Goal: Task Accomplishment & Management: Use online tool/utility

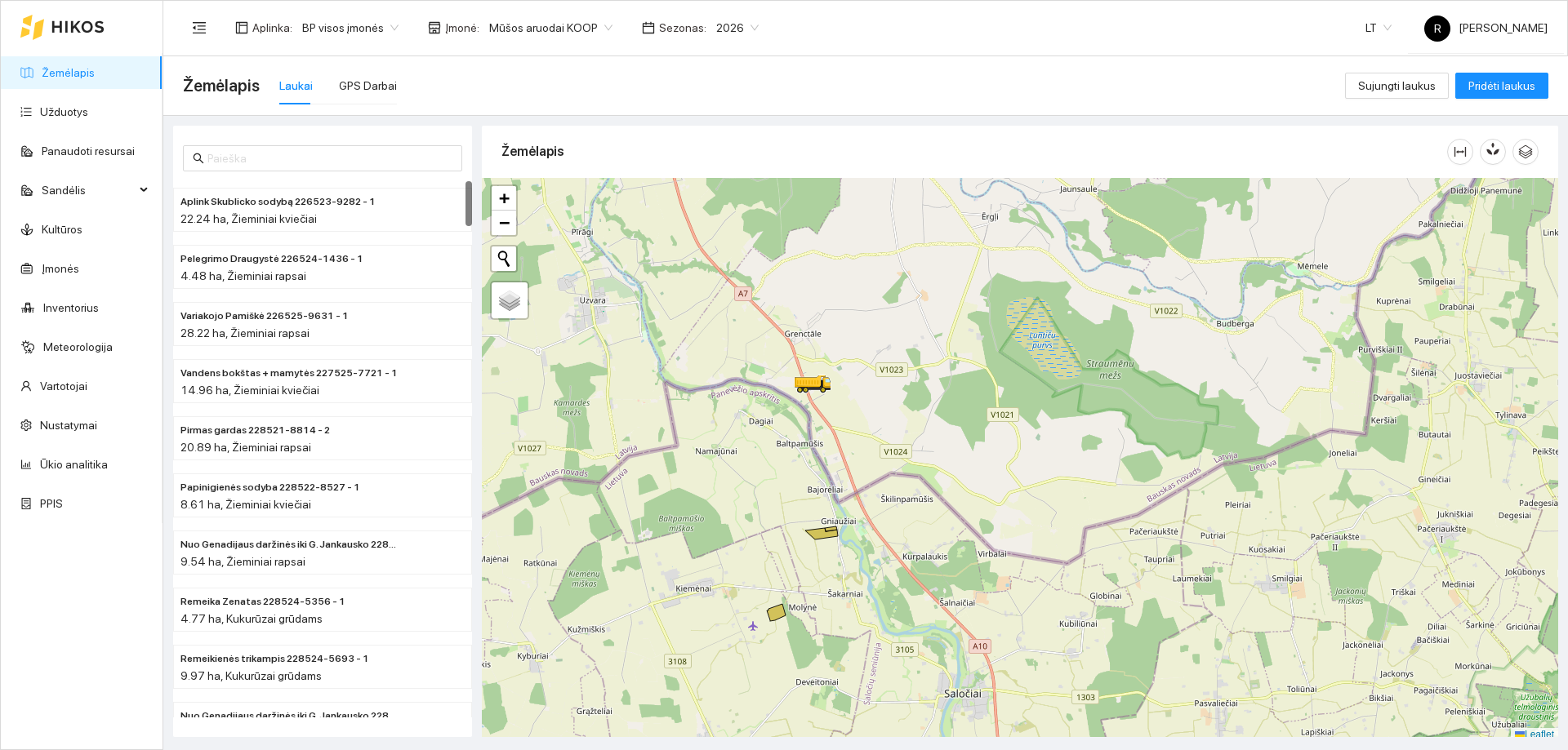
scroll to position [5, 0]
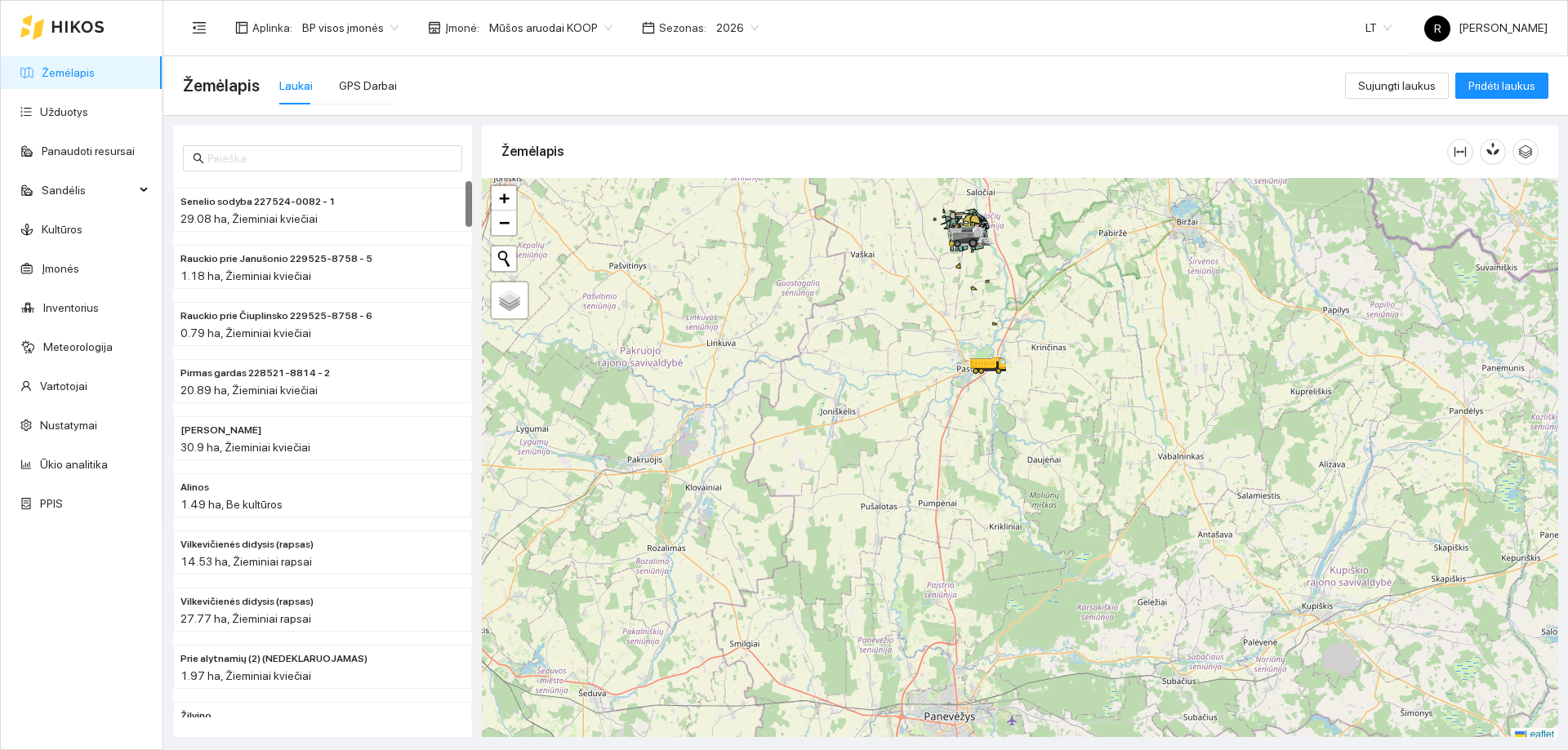
scroll to position [5, 0]
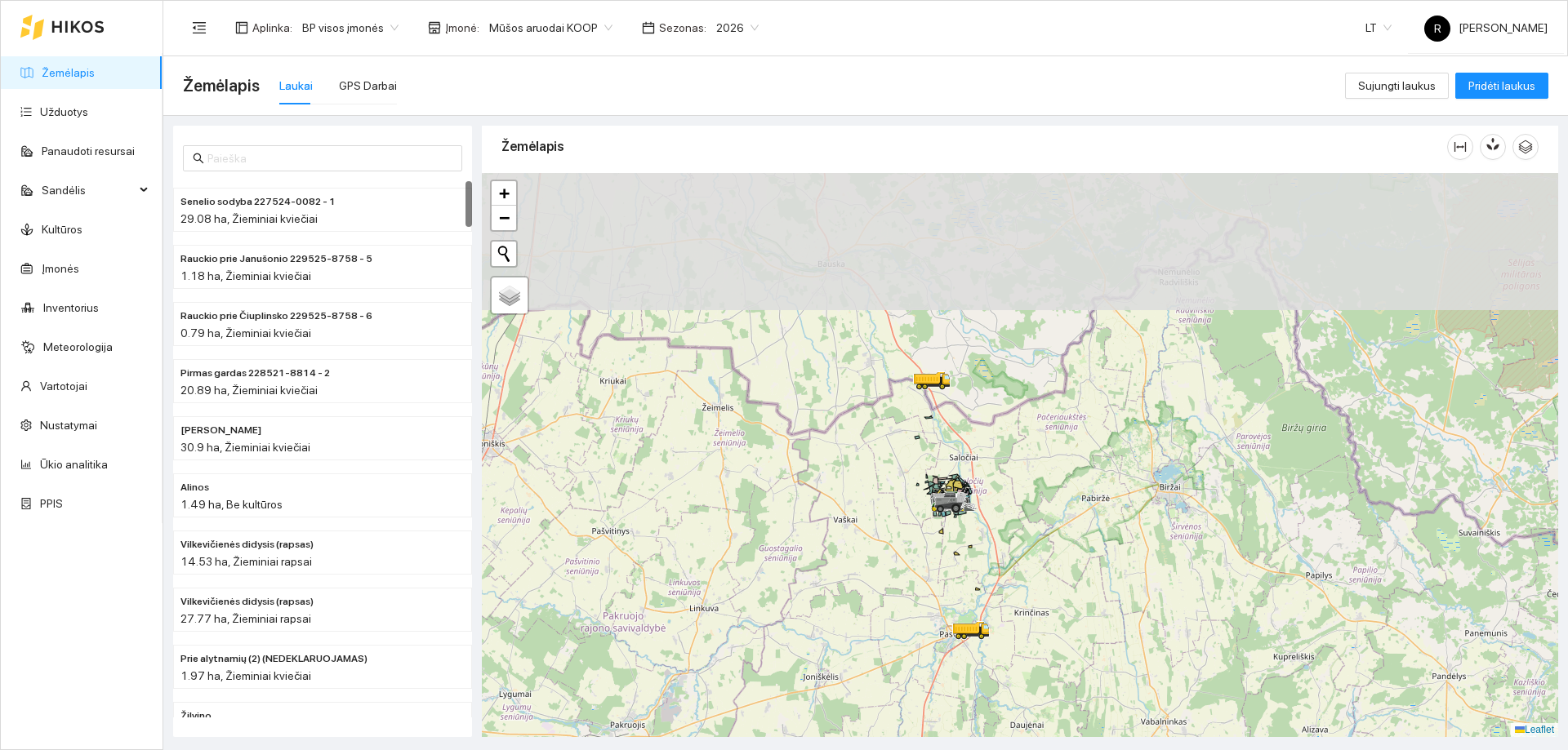
drag, startPoint x: 918, startPoint y: 283, endPoint x: 901, endPoint y: 553, distance: 270.5
click at [901, 553] on div at bounding box center [1020, 455] width 1077 height 564
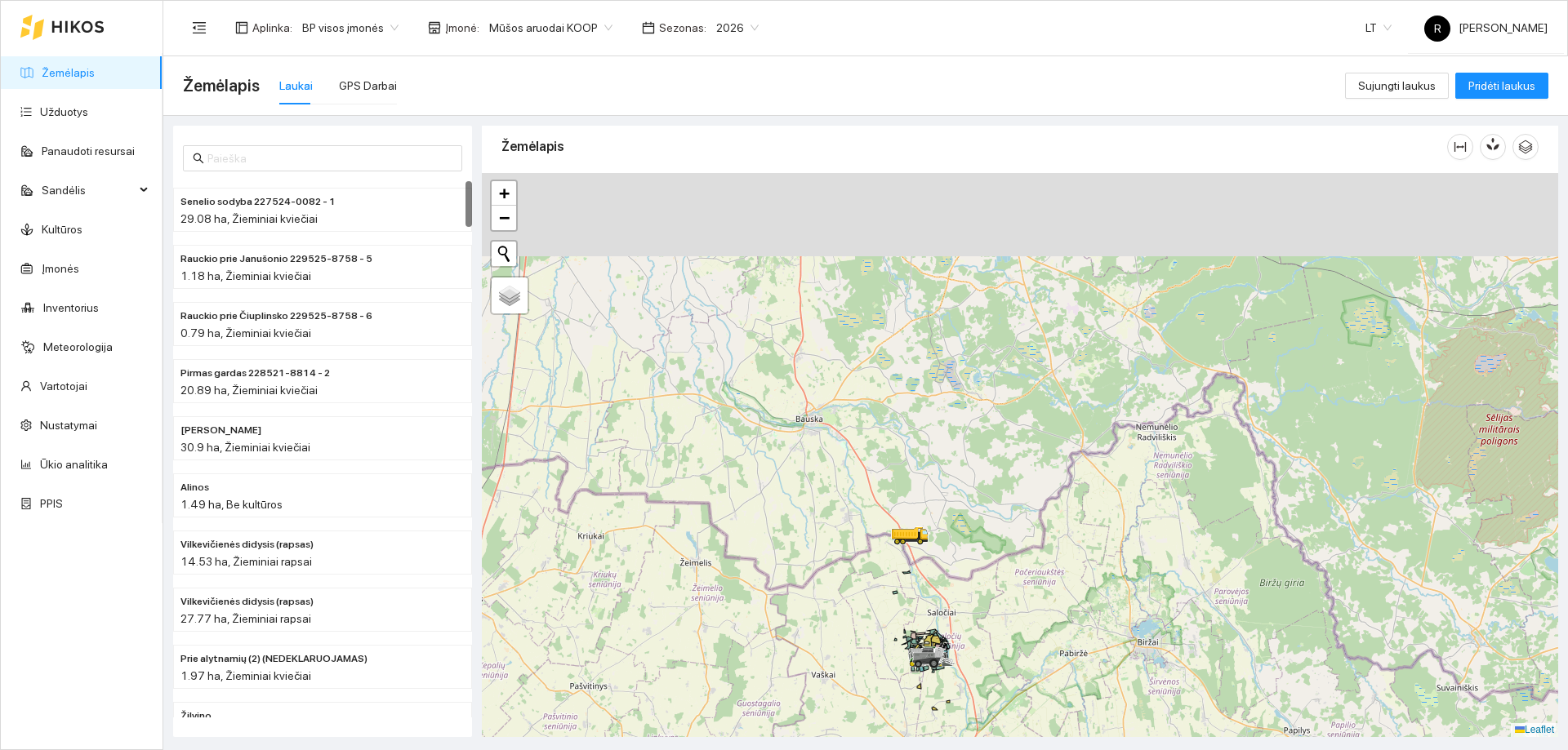
drag, startPoint x: 983, startPoint y: 406, endPoint x: 954, endPoint y: 542, distance: 139.1
click at [960, 560] on div at bounding box center [1020, 455] width 1077 height 564
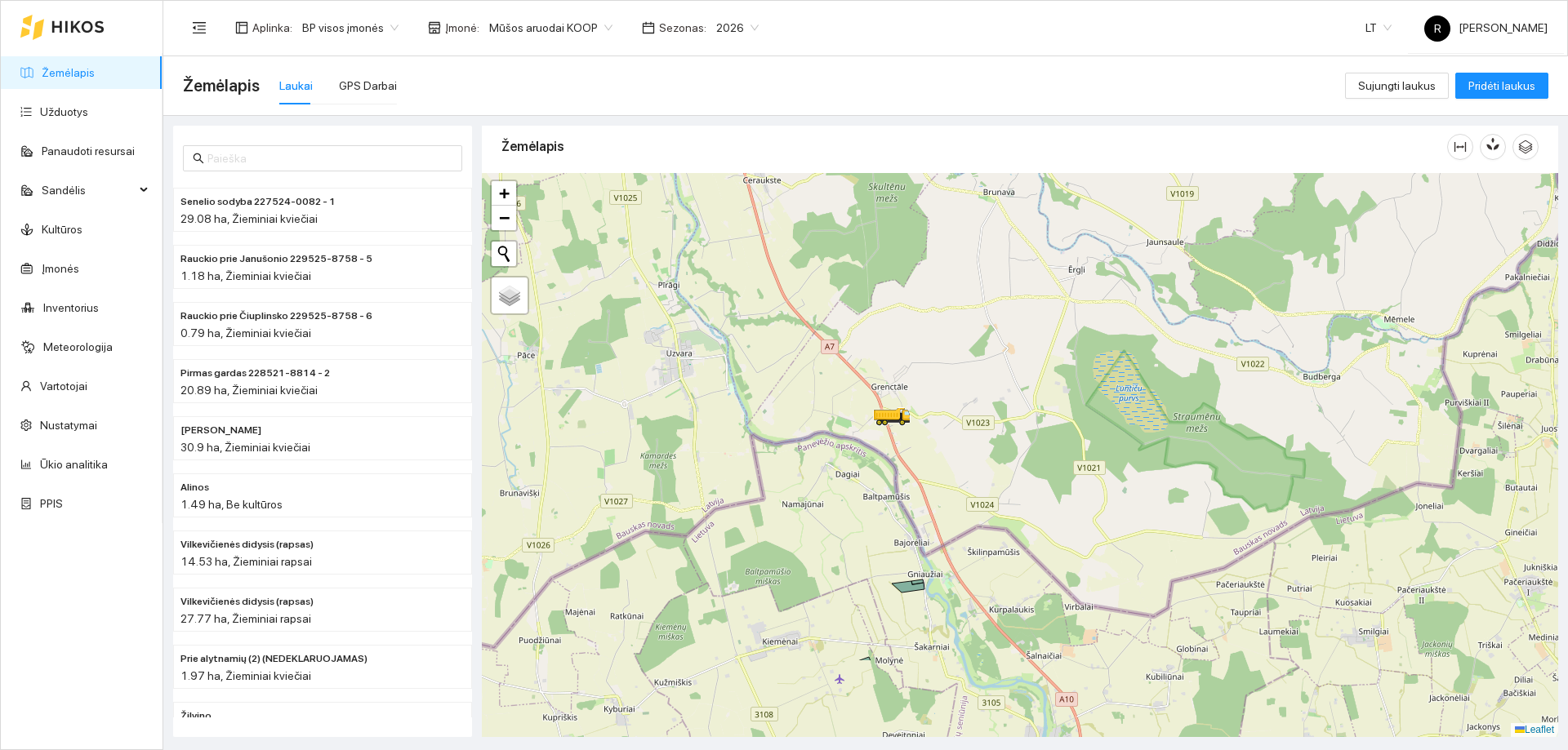
drag, startPoint x: 860, startPoint y: 553, endPoint x: 1026, endPoint y: 394, distance: 229.9
click at [1022, 386] on div at bounding box center [1020, 455] width 1077 height 564
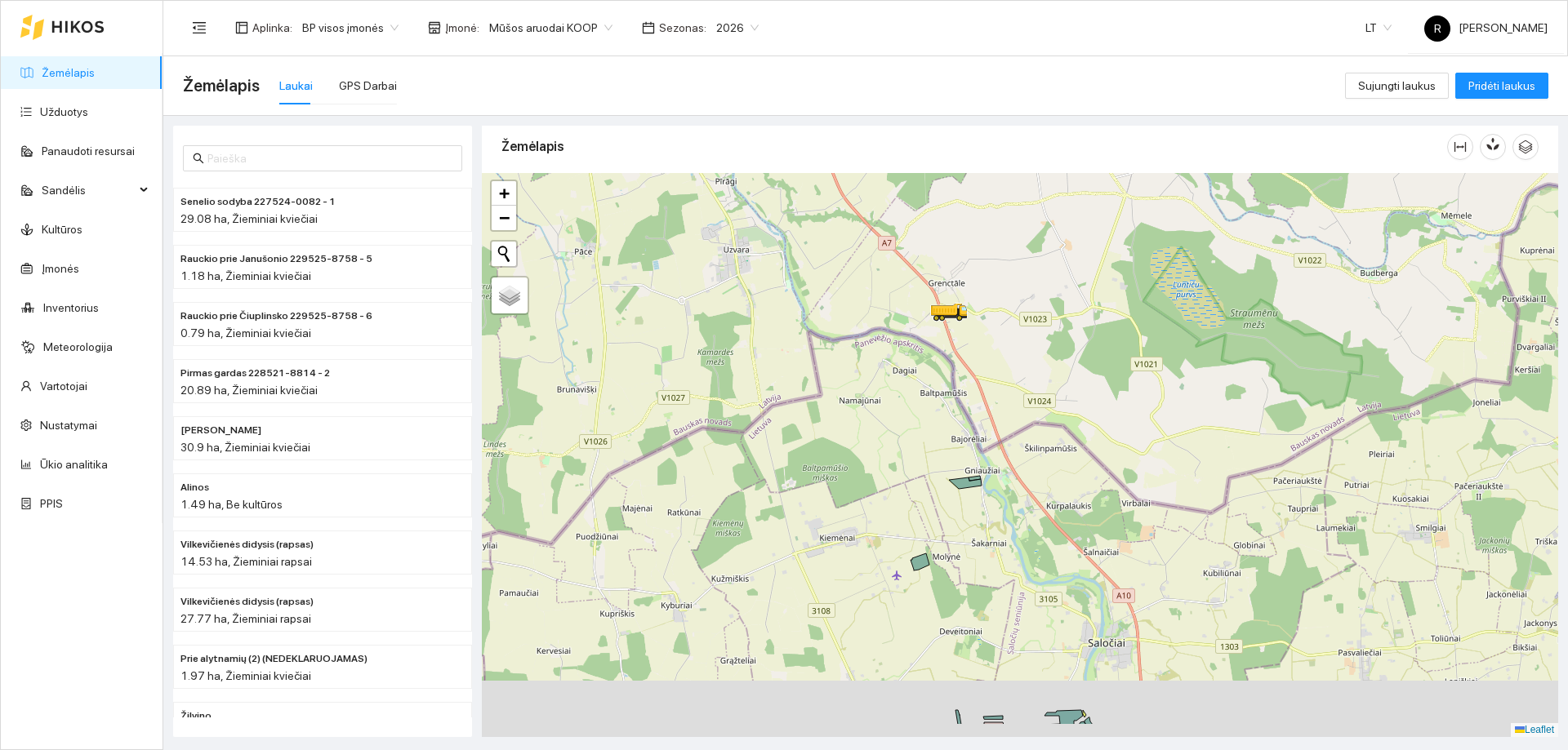
drag, startPoint x: 1014, startPoint y: 538, endPoint x: 1014, endPoint y: 444, distance: 94.0
click at [1031, 427] on div at bounding box center [1020, 455] width 1077 height 564
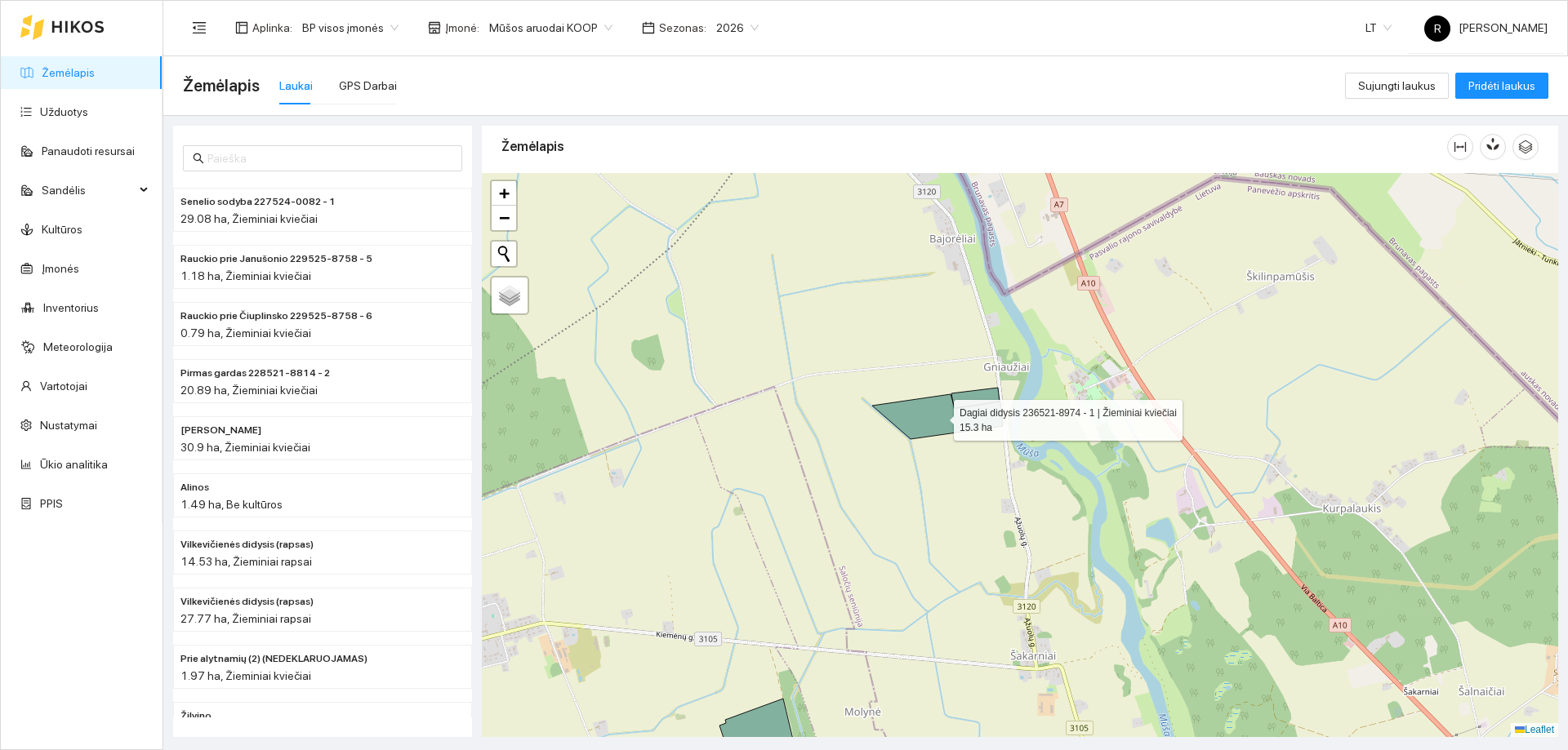
click at [940, 419] on icon at bounding box center [937, 417] width 131 height 45
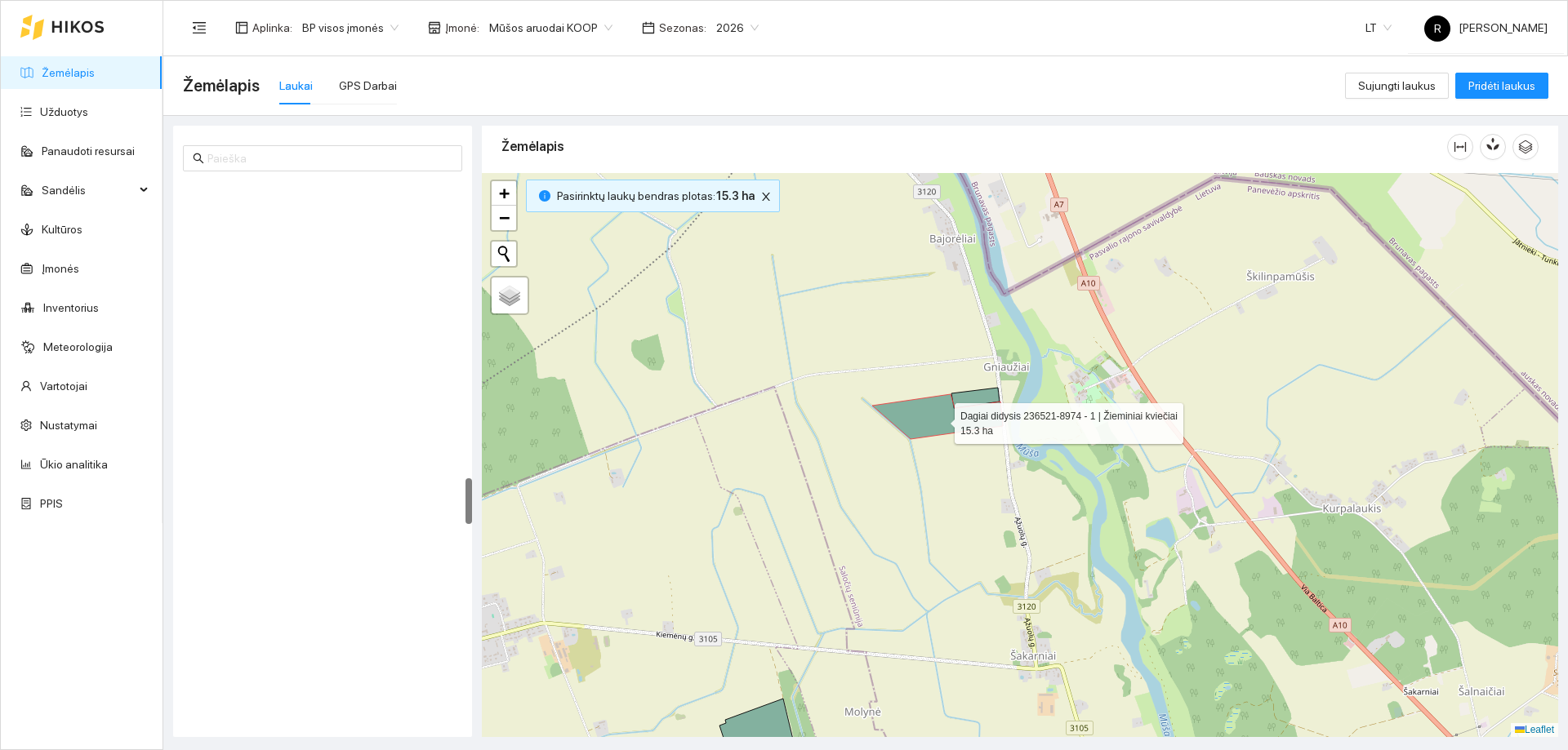
scroll to position [3478, 0]
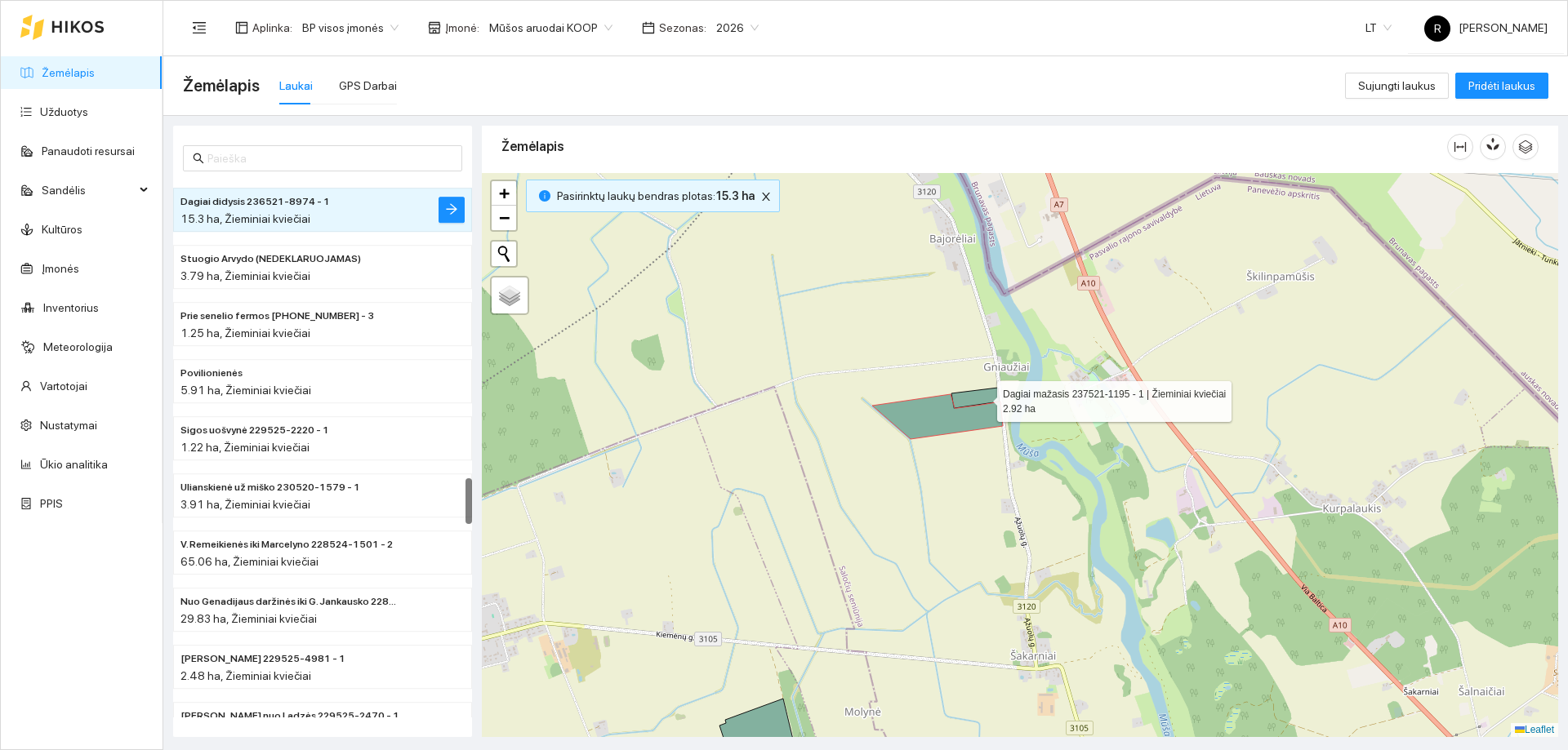
click at [983, 397] on icon at bounding box center [975, 398] width 48 height 21
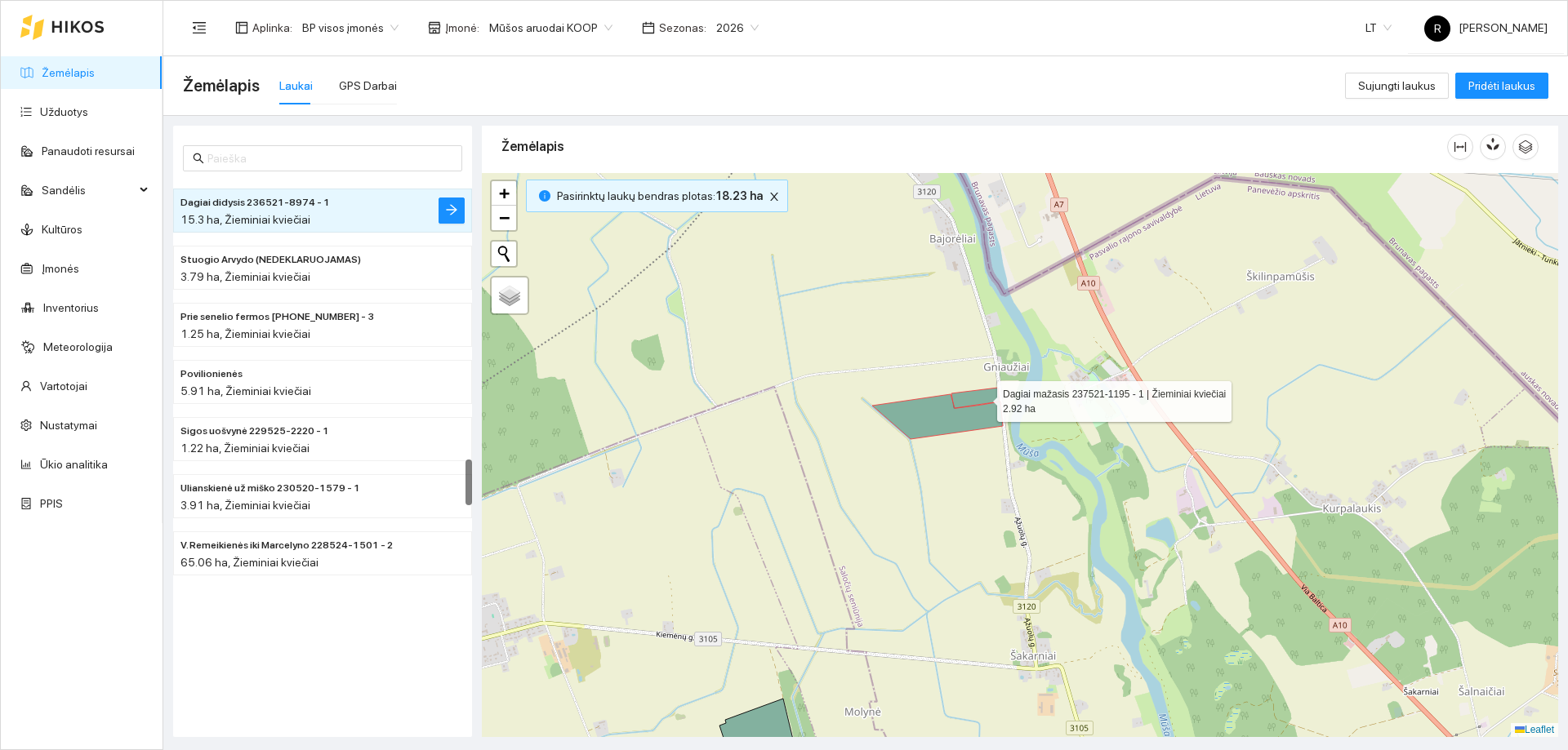
scroll to position [3250, 0]
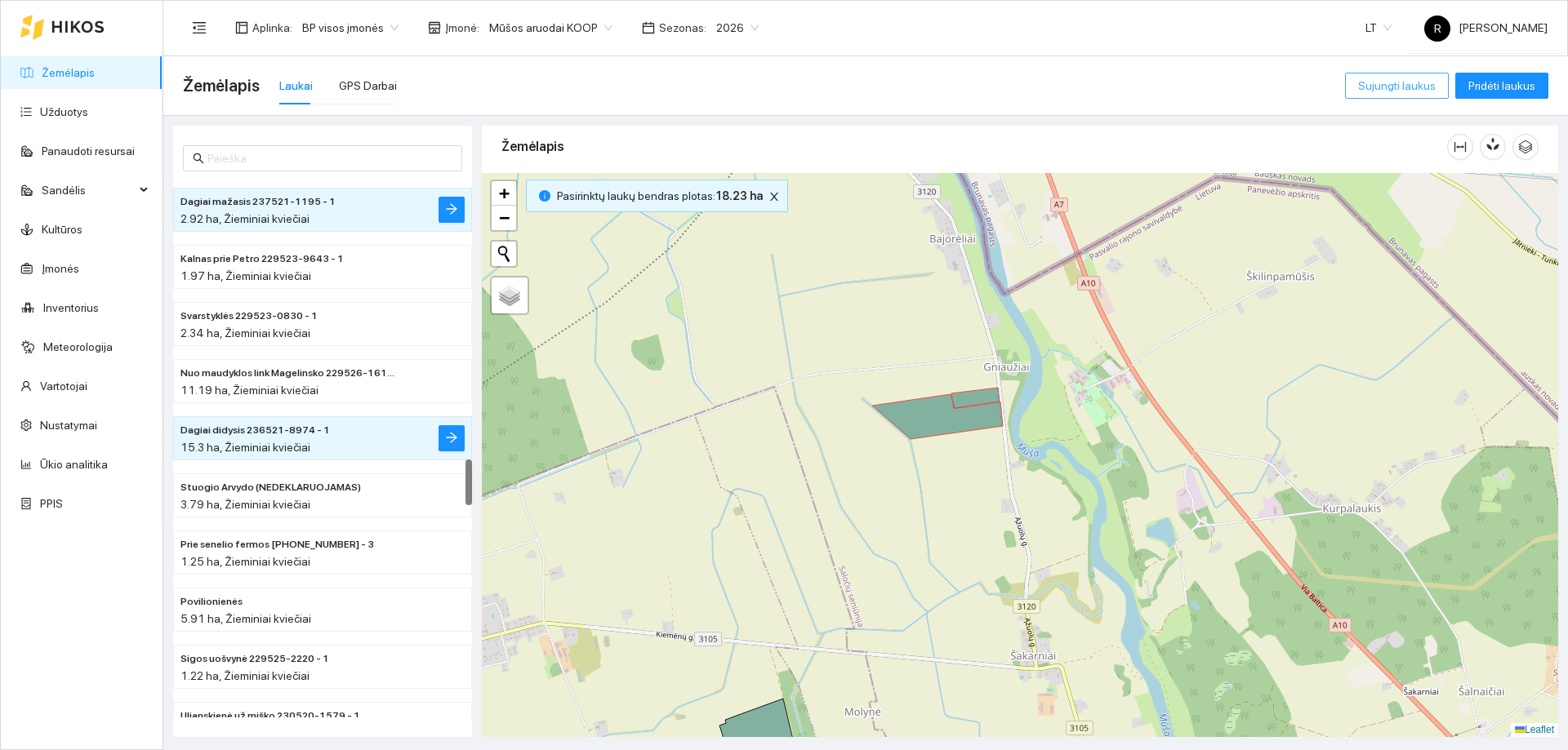
click at [1394, 82] on span "Sujungti laukus" at bounding box center [1396, 85] width 78 height 18
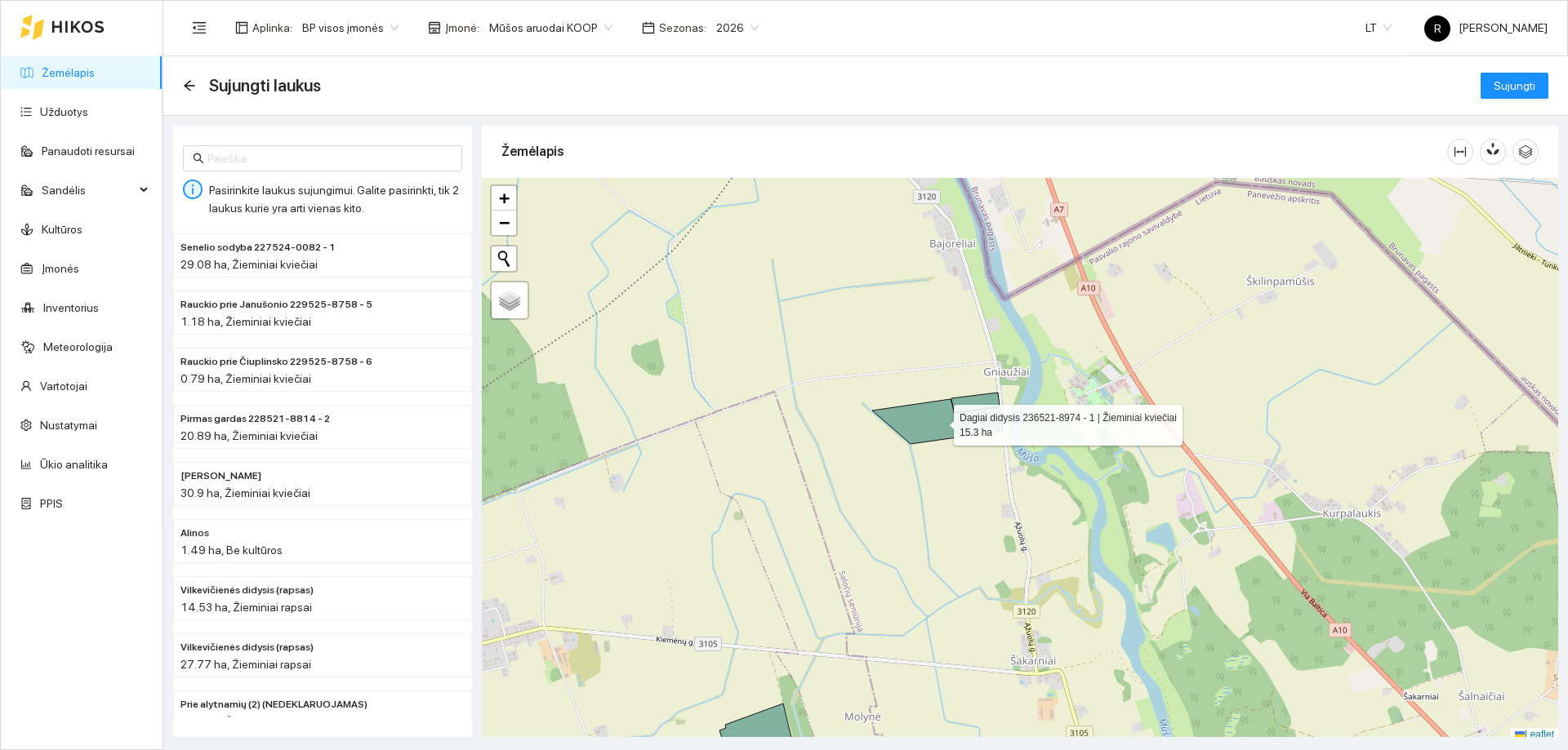
scroll to position [5, 0]
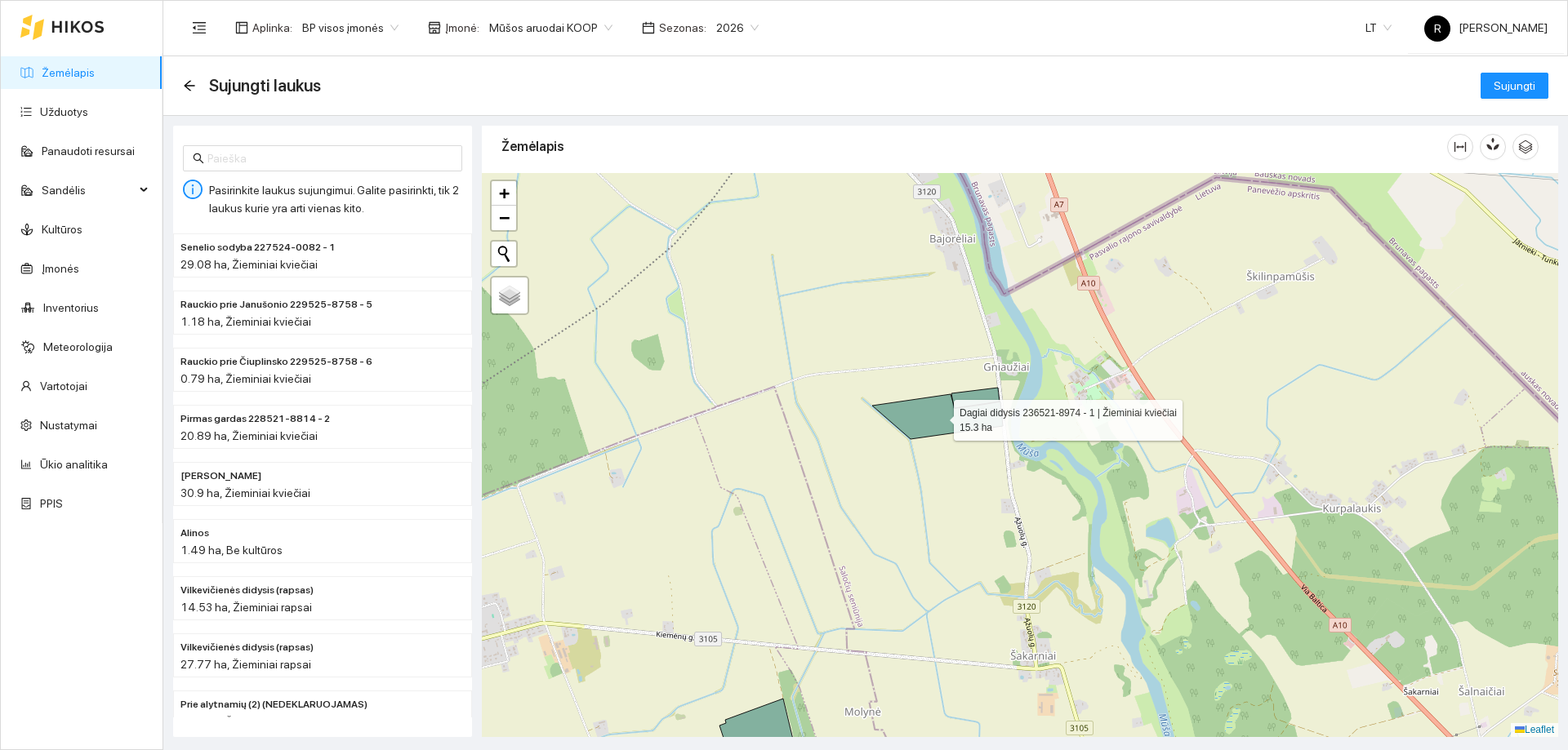
click at [950, 399] on icon at bounding box center [937, 417] width 131 height 45
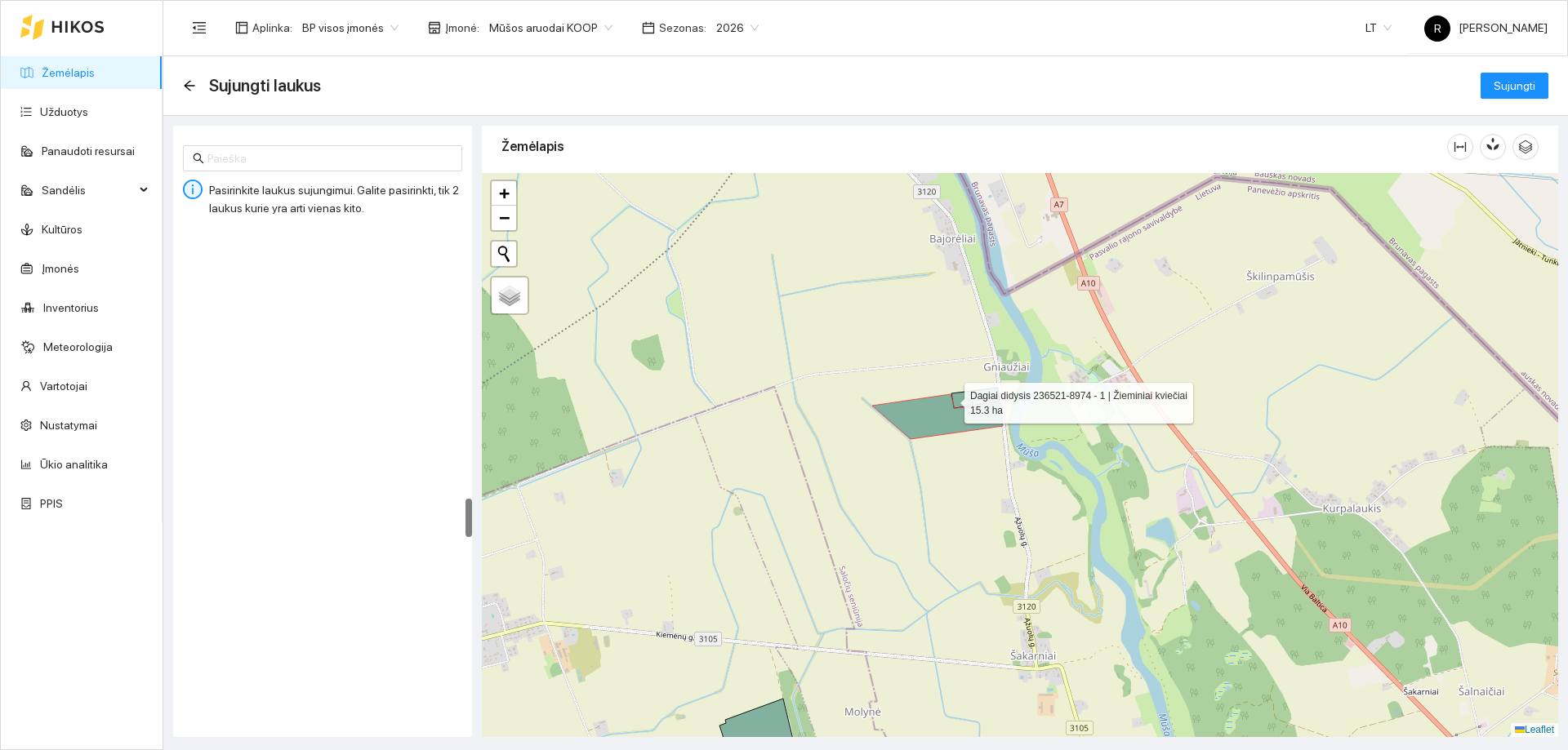
scroll to position [3478, 0]
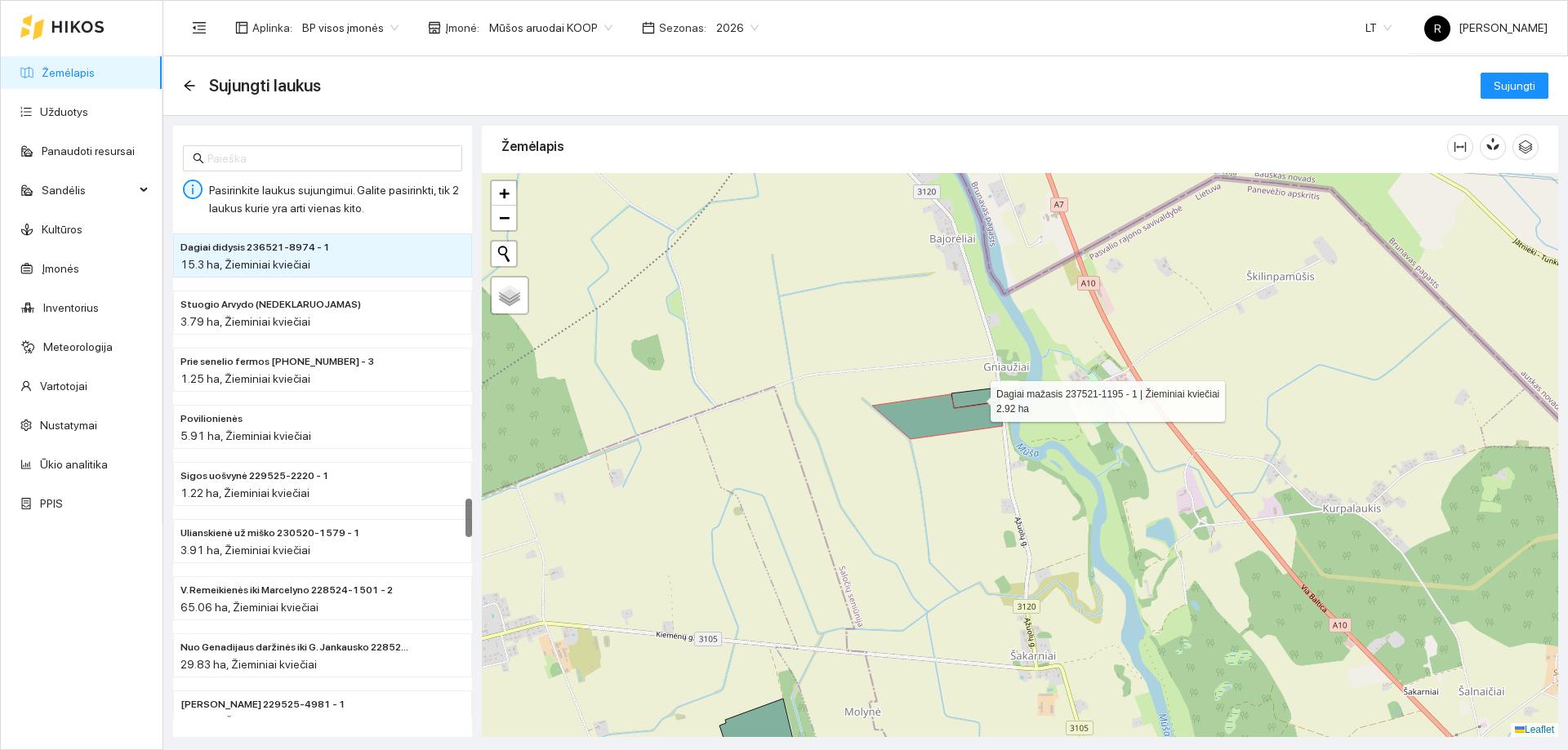
click at [996, 391] on icon at bounding box center [975, 398] width 48 height 21
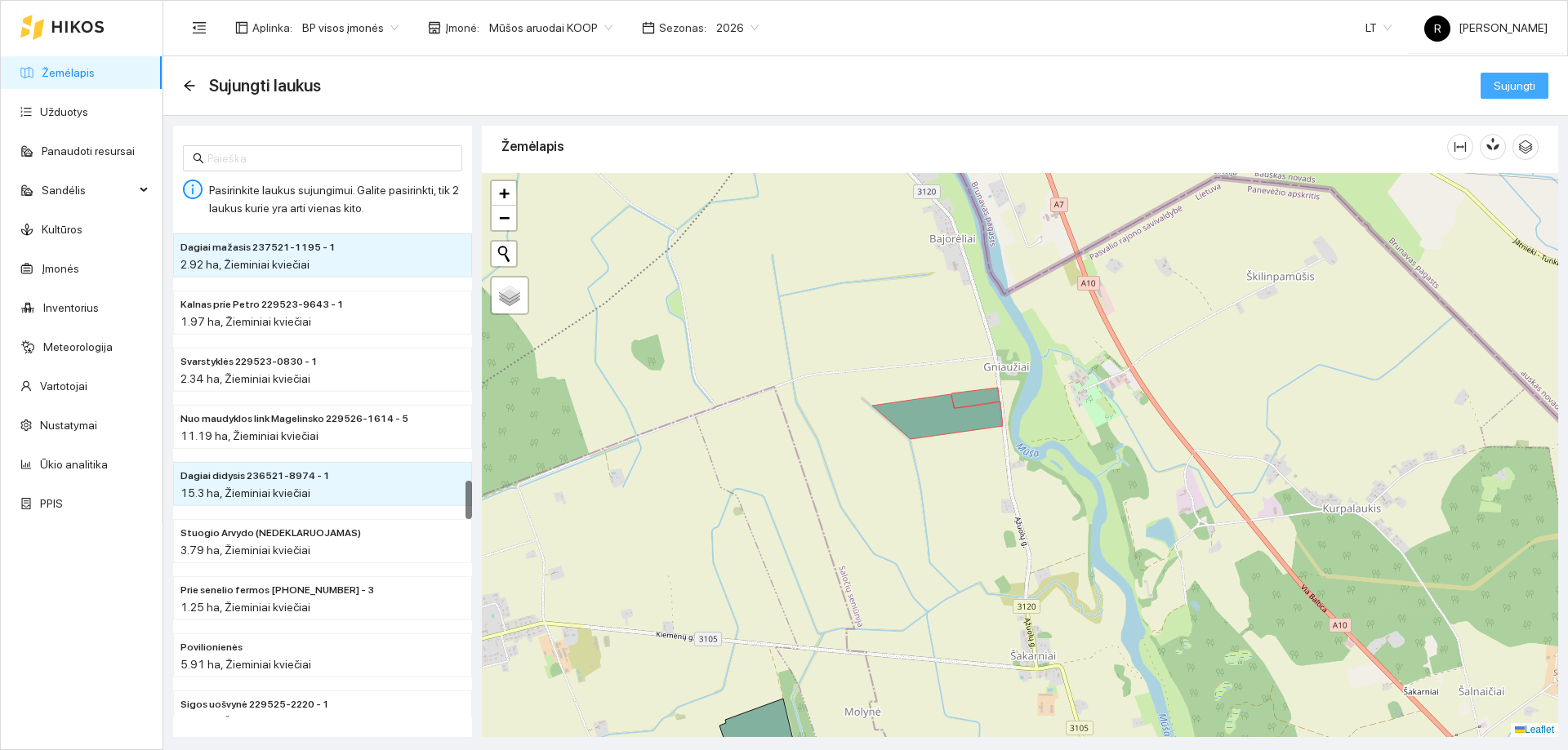
click at [1501, 86] on span "Sujungti" at bounding box center [1514, 85] width 42 height 18
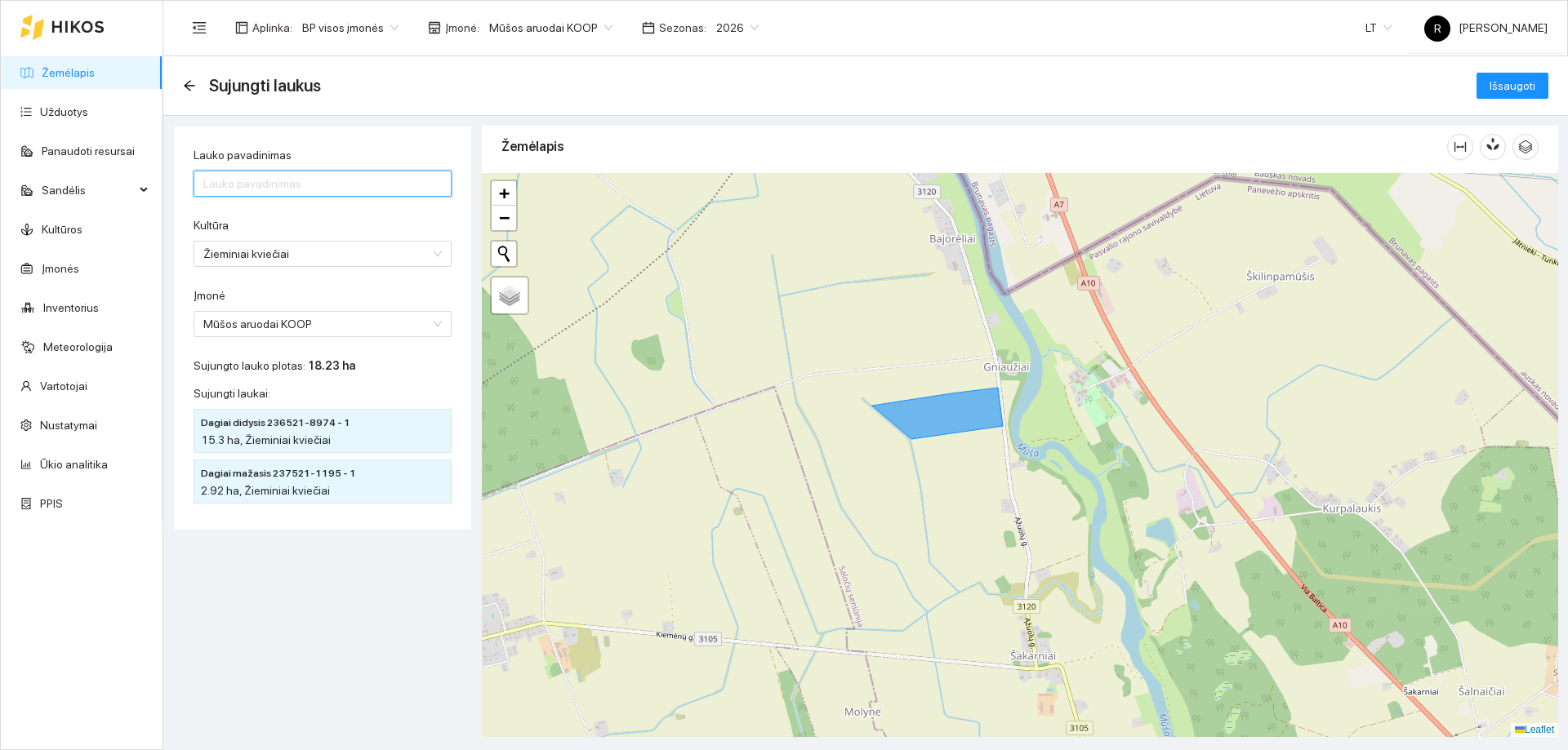
click at [238, 180] on input "Lauko pavadinimas" at bounding box center [323, 184] width 258 height 26
type input "Dagiai didysis"
click at [344, 222] on div "Kultūra" at bounding box center [323, 228] width 258 height 25
click at [1523, 79] on span "Išsaugoti" at bounding box center [1512, 85] width 46 height 18
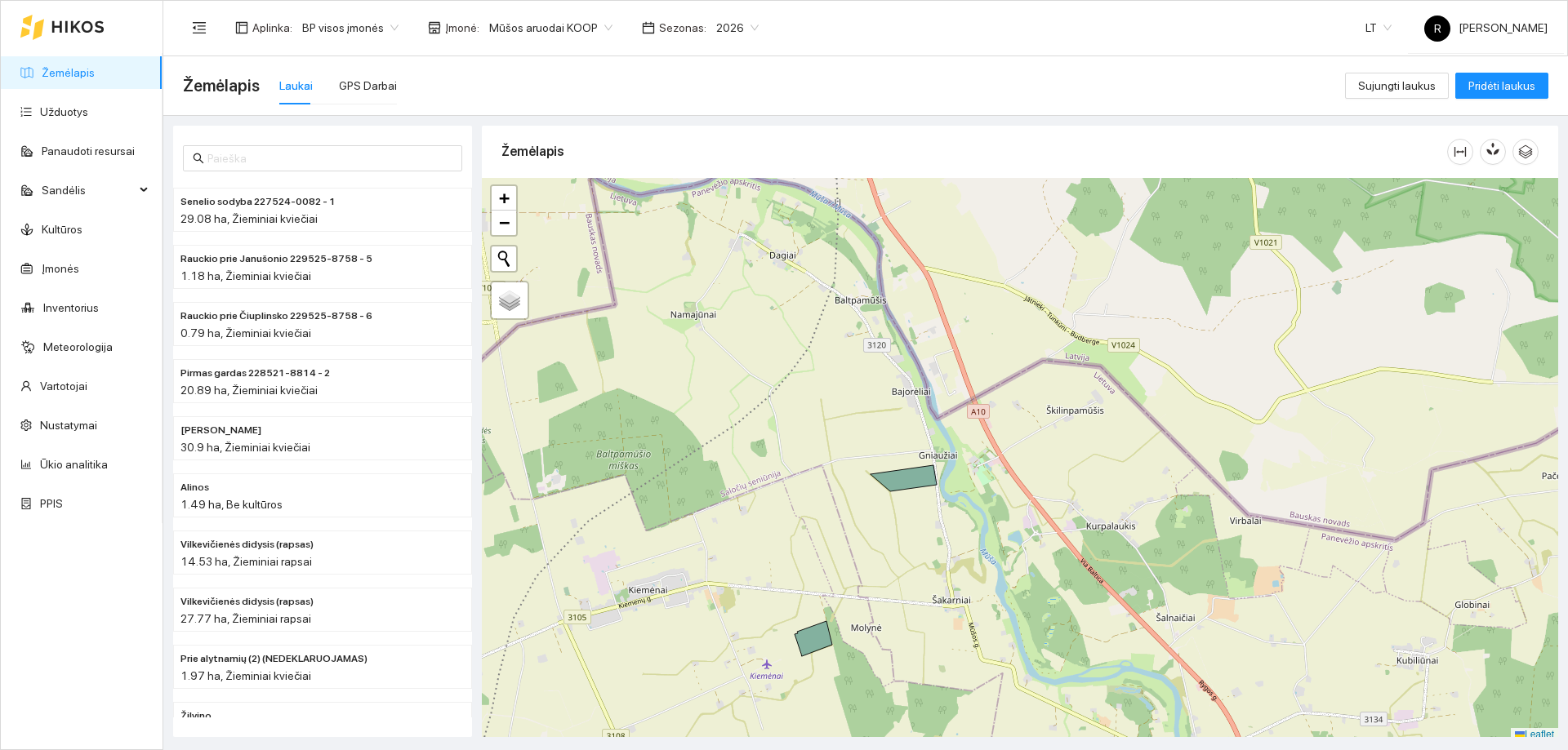
scroll to position [5, 0]
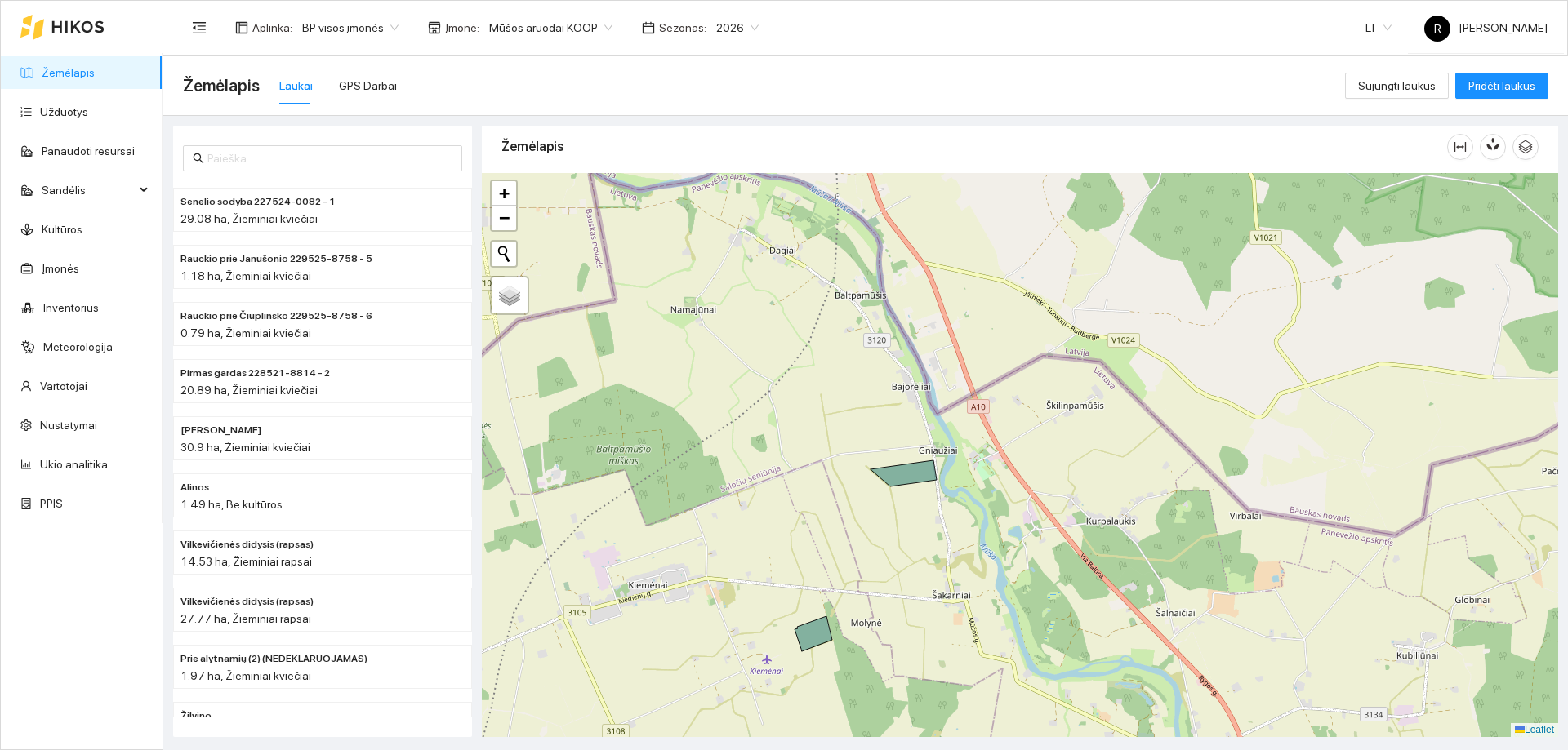
drag, startPoint x: 906, startPoint y: 321, endPoint x: 939, endPoint y: 525, distance: 206.7
click at [939, 525] on div at bounding box center [1020, 455] width 1077 height 564
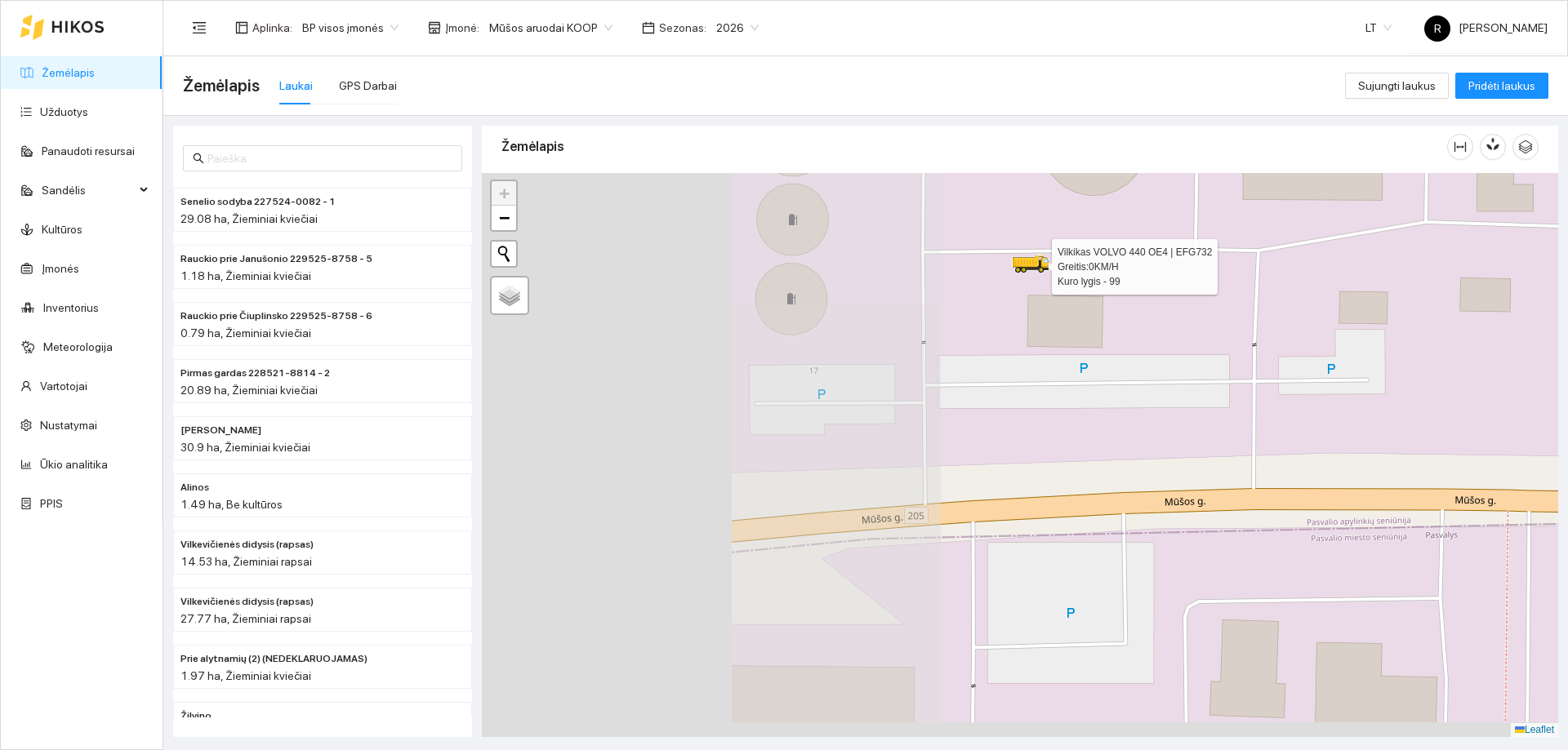
drag, startPoint x: 878, startPoint y: 520, endPoint x: 1475, endPoint y: 326, distance: 627.7
click at [1475, 326] on div at bounding box center [1020, 455] width 1077 height 564
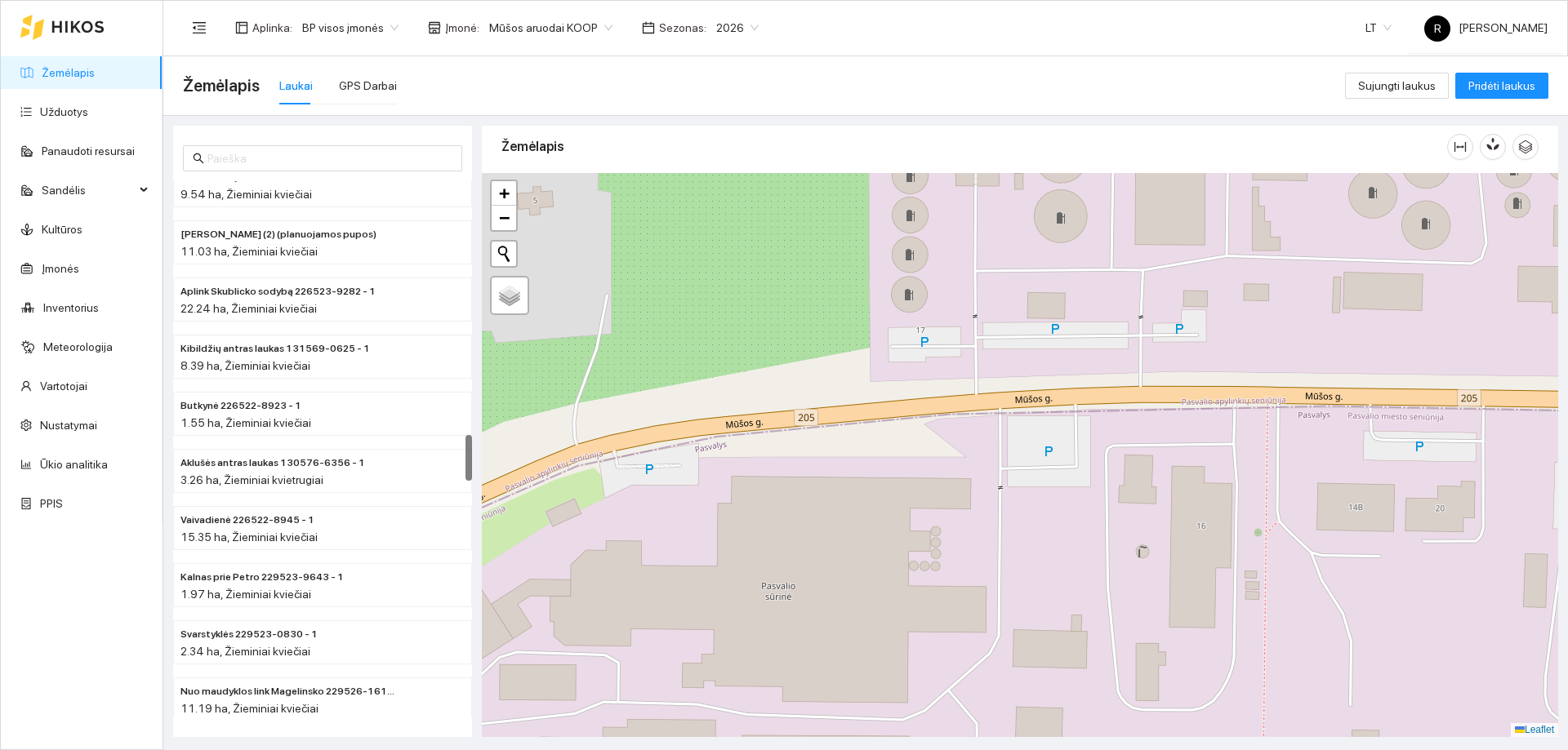
scroll to position [3021, 0]
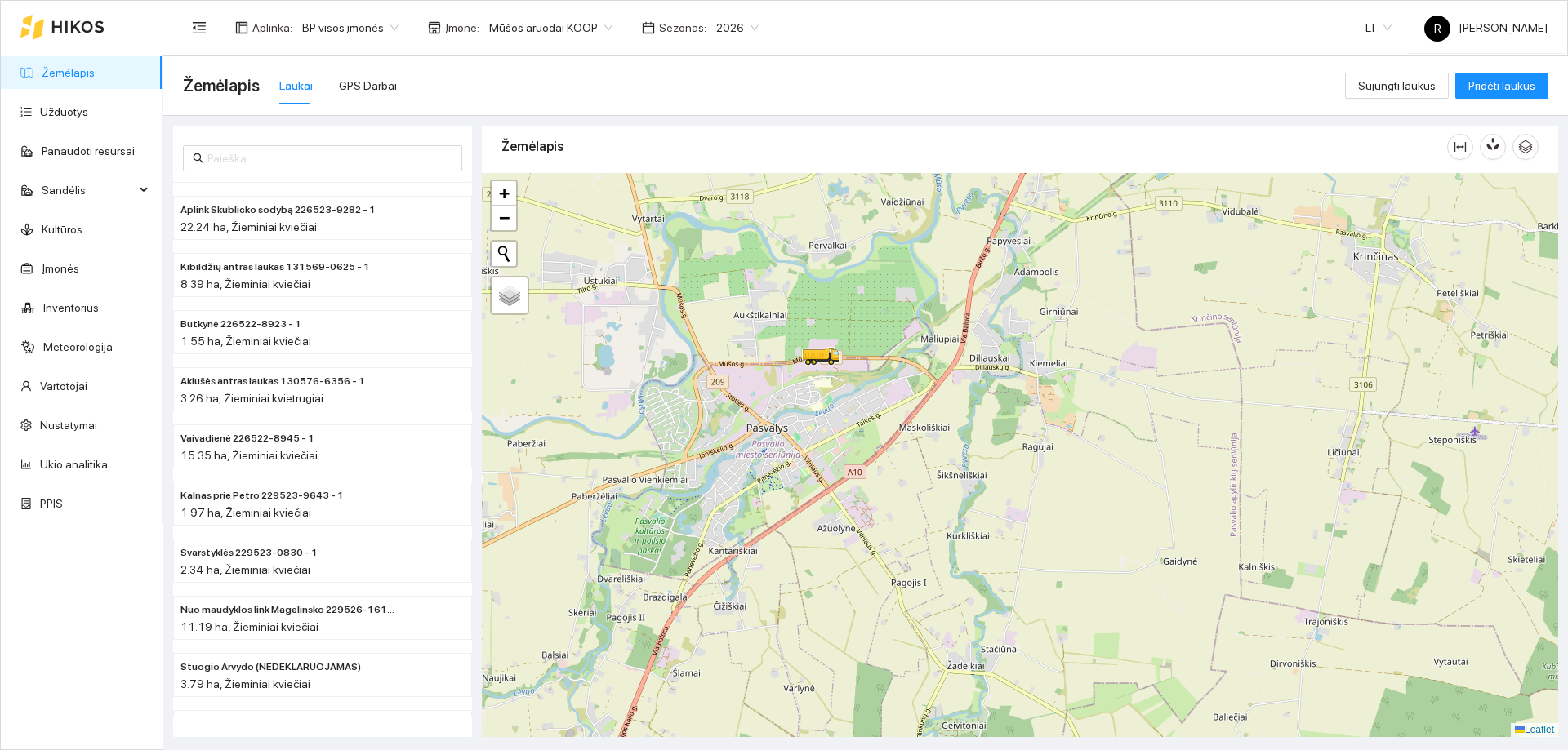
click at [742, 28] on span "2026" at bounding box center [737, 27] width 43 height 25
click at [721, 187] on div "2025" at bounding box center [720, 190] width 43 height 18
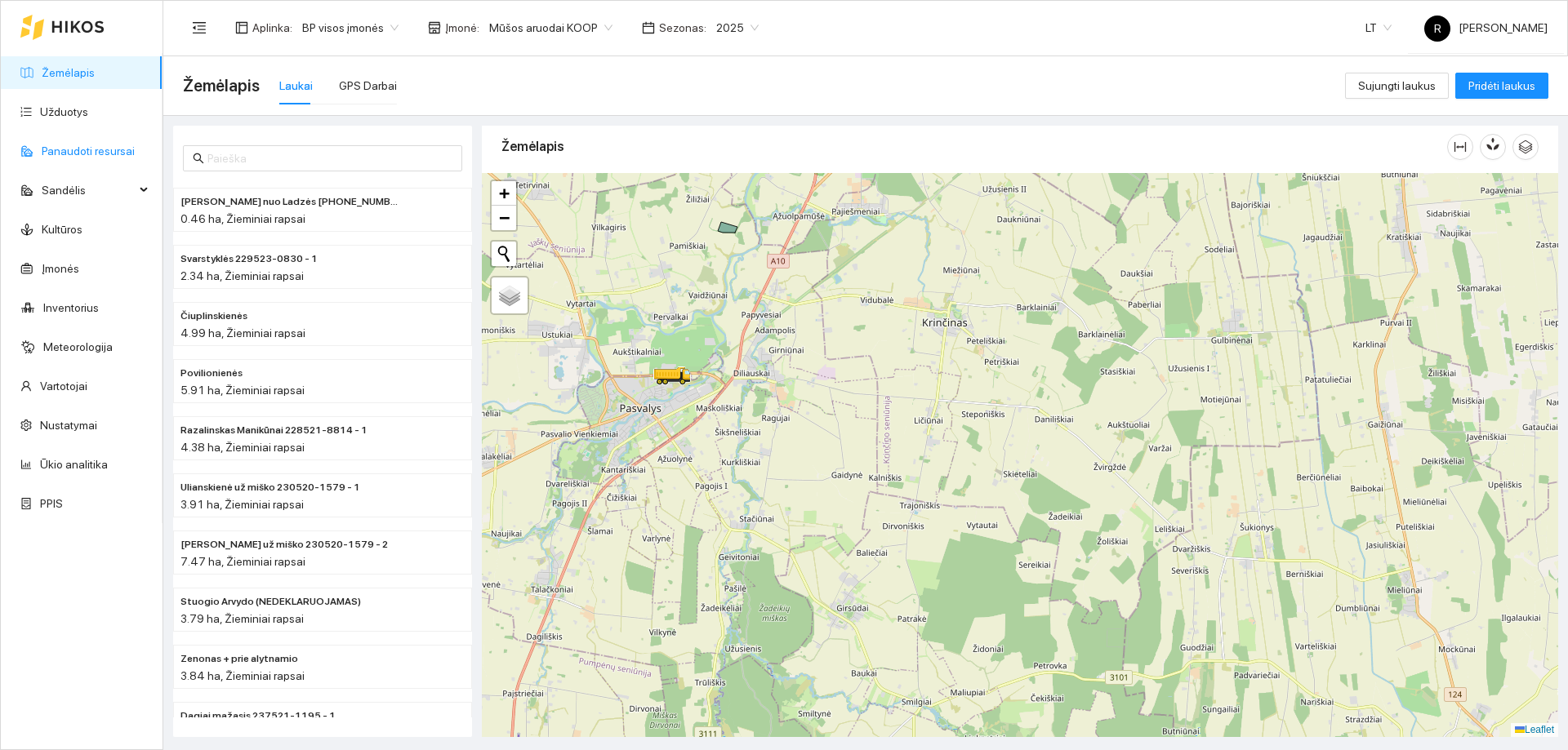
click at [94, 151] on link "Panaudoti resursai" at bounding box center [88, 150] width 93 height 13
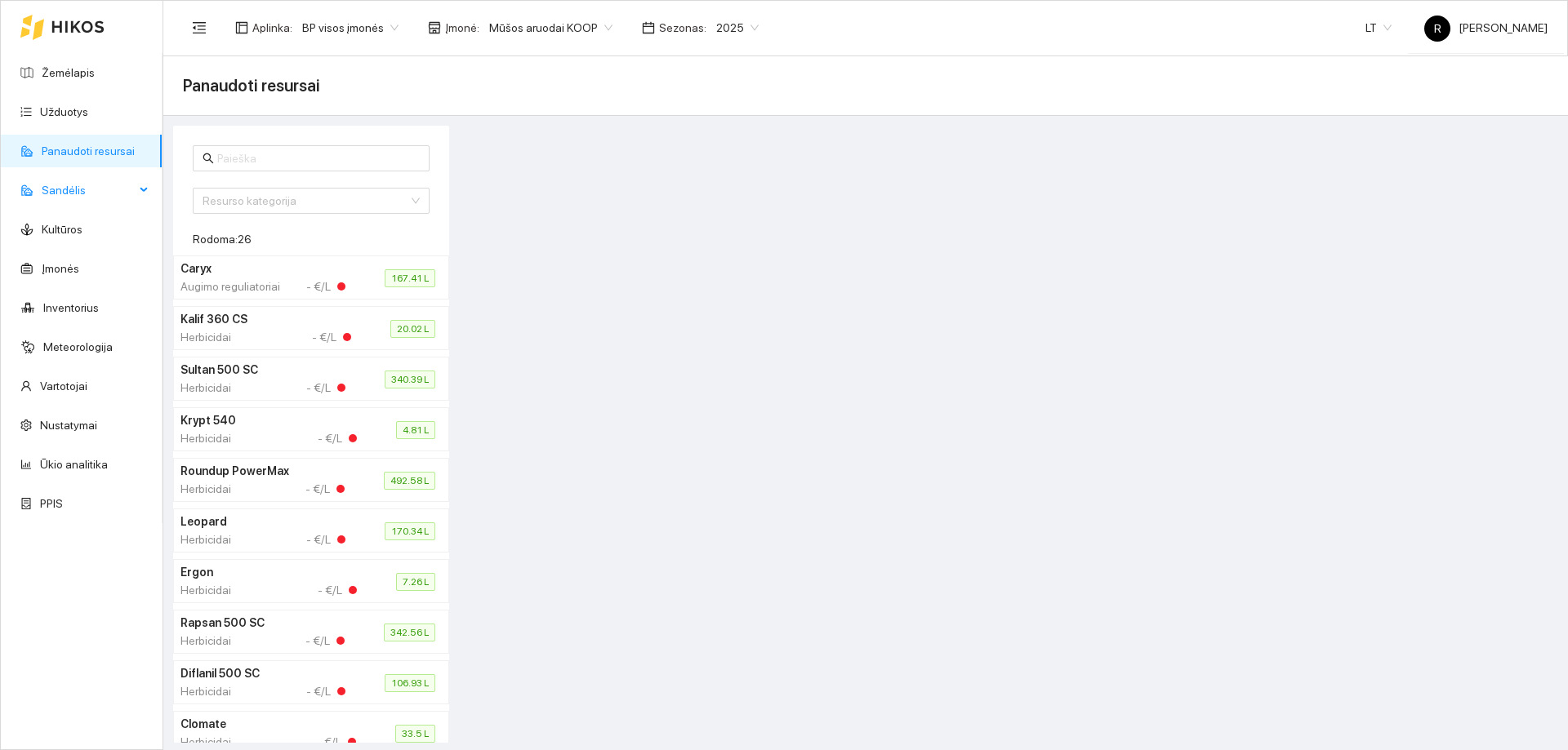
click at [58, 188] on span "Sandėlis" at bounding box center [88, 190] width 93 height 32
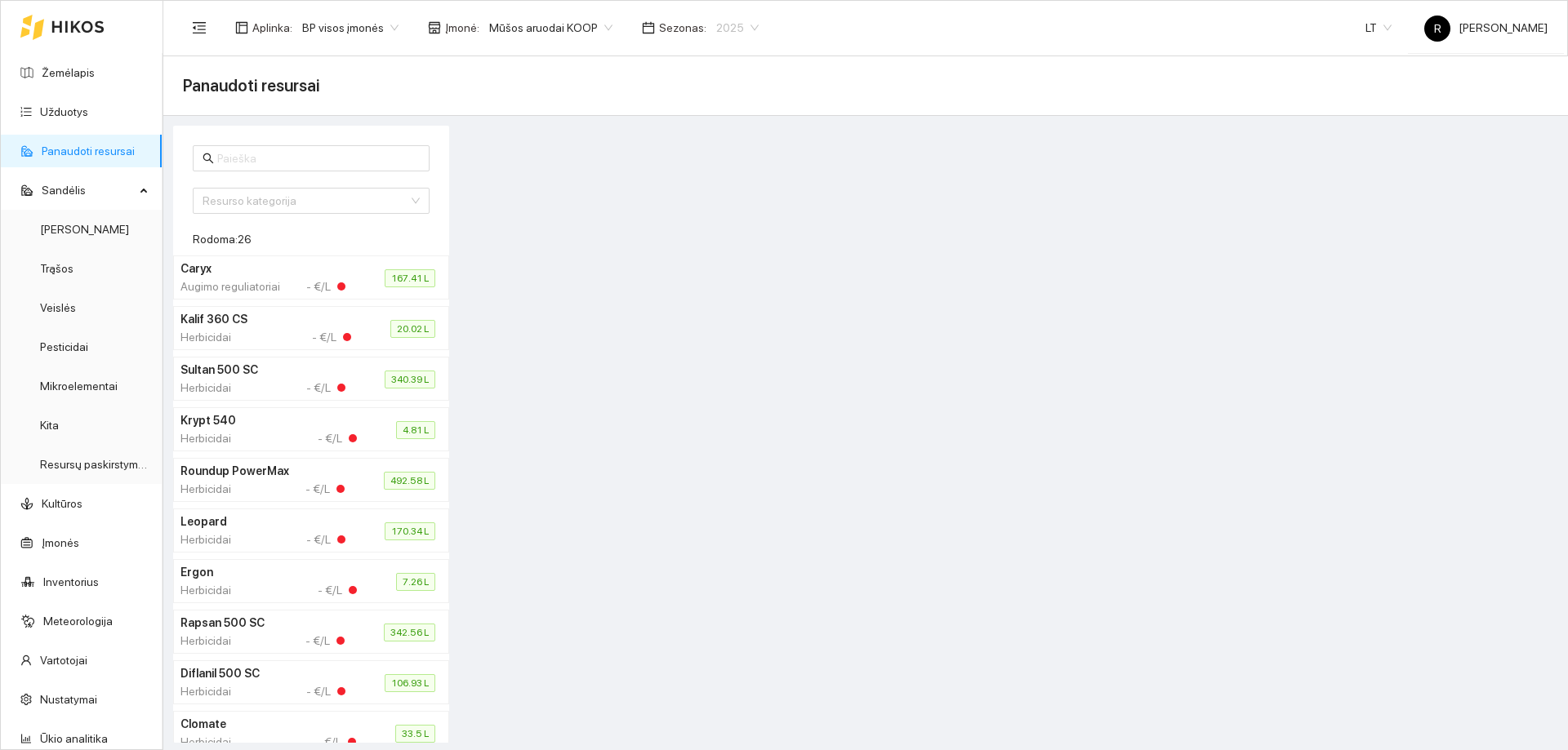
click at [737, 28] on span "2025" at bounding box center [737, 27] width 43 height 25
click at [718, 216] on div "2026" at bounding box center [720, 216] width 43 height 18
